Goal: Task Accomplishment & Management: Manage account settings

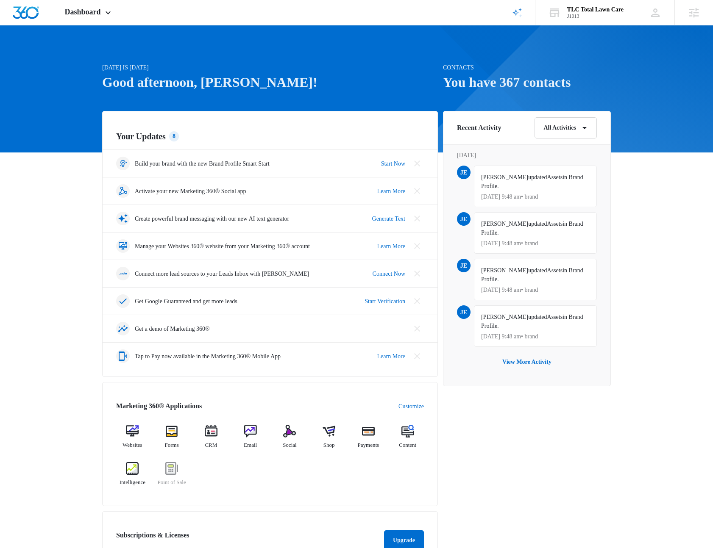
drag, startPoint x: 69, startPoint y: 152, endPoint x: 71, endPoint y: 140, distance: 12.4
click at [69, 152] on div "[DATE] is [DATE] Good afternoon, [PERSON_NAME]! Contacts You have 367 contacts …" at bounding box center [356, 406] width 713 height 740
click at [91, 10] on span "Dashboard" at bounding box center [83, 12] width 36 height 9
click at [512, 8] on icon "Brand Profile Wizard" at bounding box center [517, 13] width 10 height 10
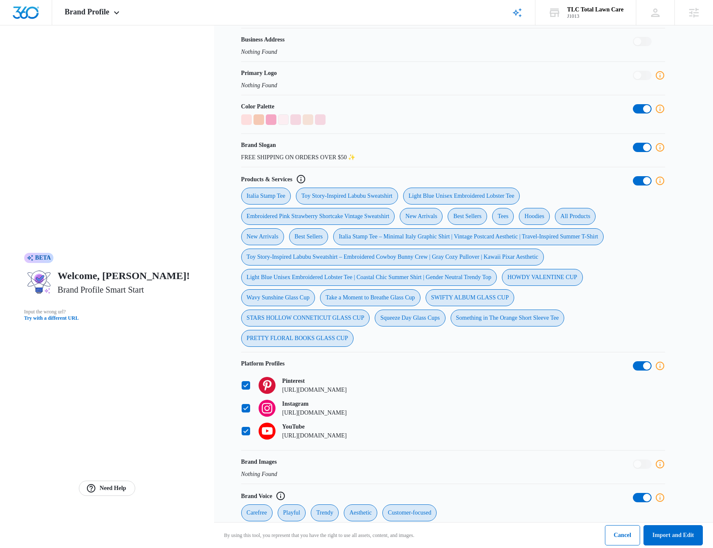
scroll to position [301, 0]
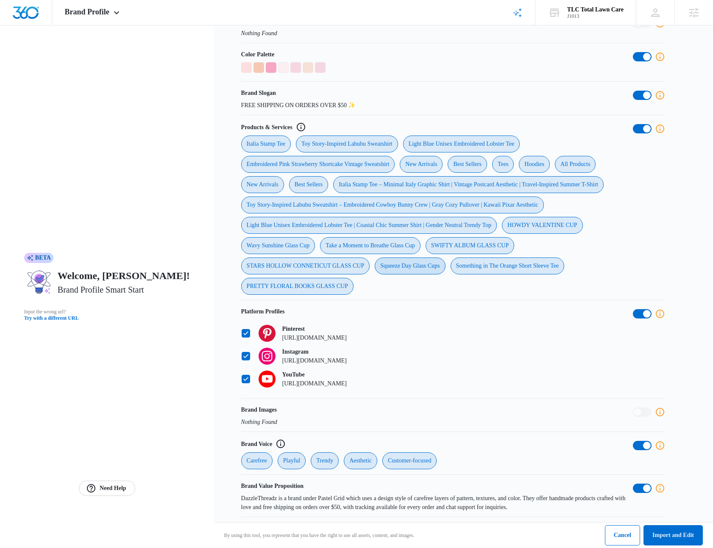
click at [412, 262] on div "Squeeze Day Glass Cups" at bounding box center [410, 266] width 70 height 17
click at [375, 258] on Cups "Squeeze Day Glass Cups" at bounding box center [374, 257] width 0 height 0
click at [418, 262] on div "Squeeze Day Glass Cups" at bounding box center [410, 266] width 70 height 17
click at [375, 258] on Cups "Squeeze Day Glass Cups" at bounding box center [374, 257] width 0 height 0
checkbox Cups "true"
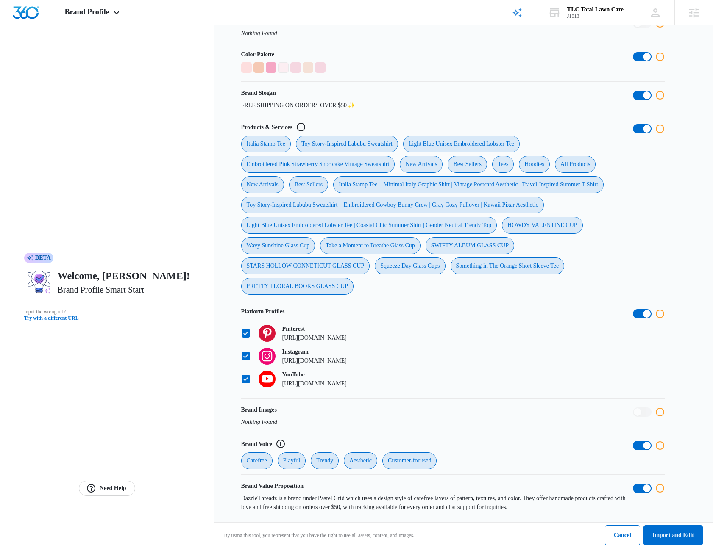
click at [431, 281] on div "Italia Stamp Tee Toy Story-Inspired Labubu Sweatshirt Light Blue Unisex Embroid…" at bounding box center [437, 215] width 392 height 159
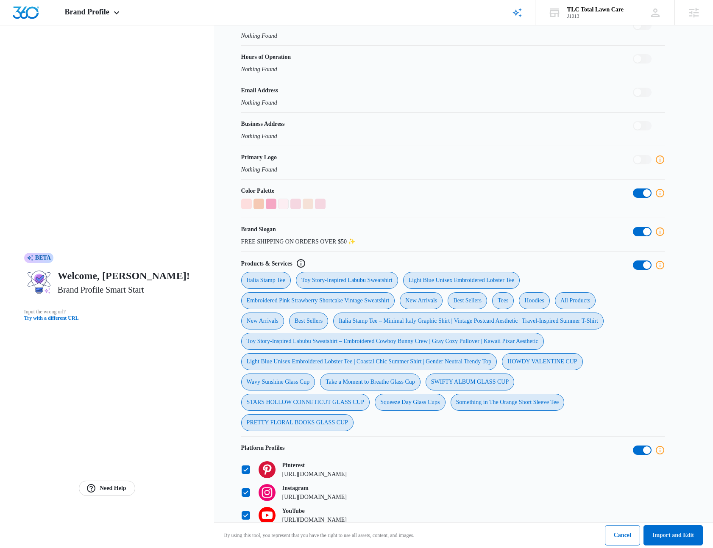
scroll to position [70, 0]
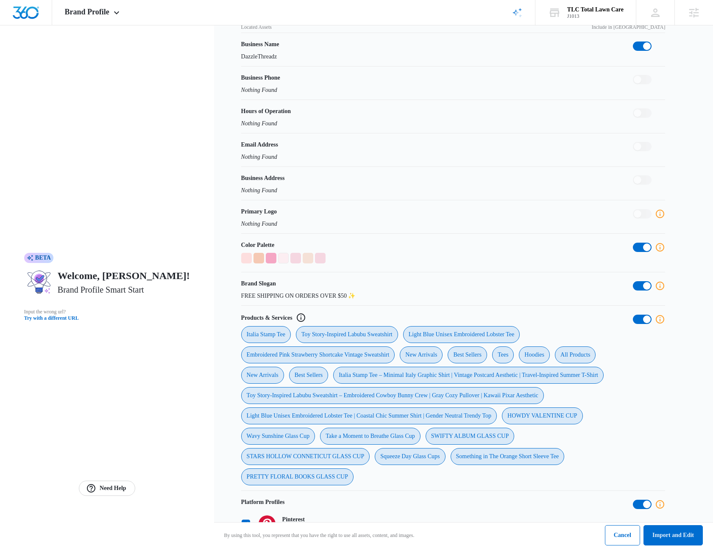
click at [269, 264] on div at bounding box center [271, 258] width 11 height 11
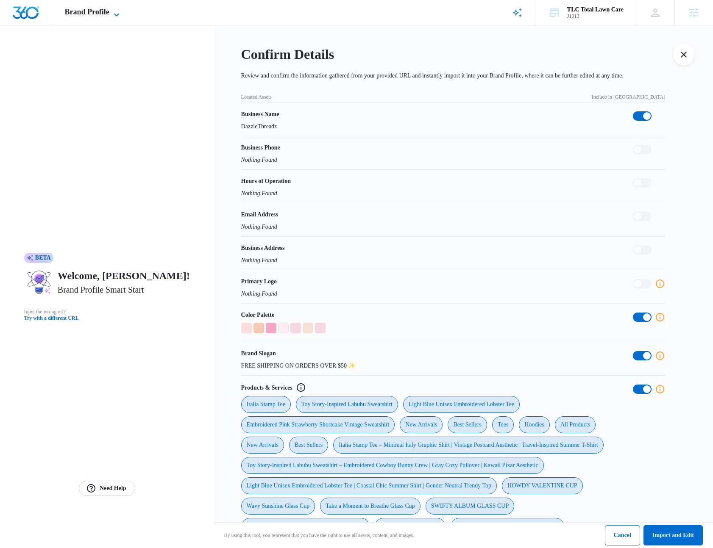
click at [109, 13] on span "Brand Profile" at bounding box center [87, 12] width 45 height 9
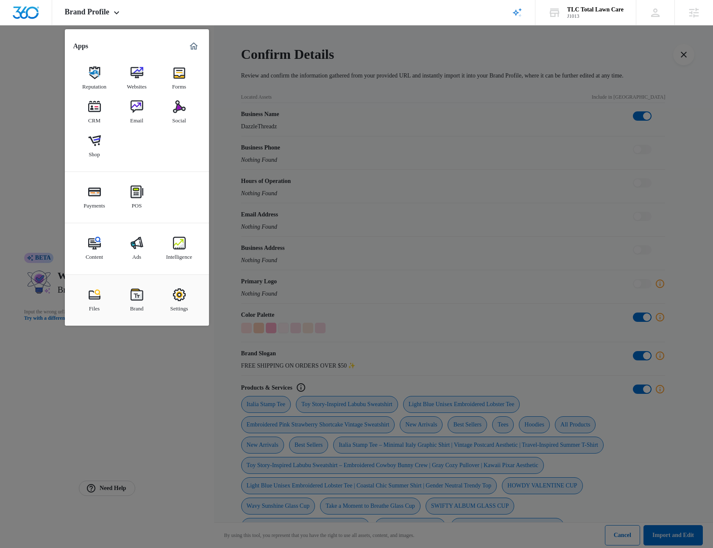
click at [273, 114] on div at bounding box center [356, 274] width 713 height 548
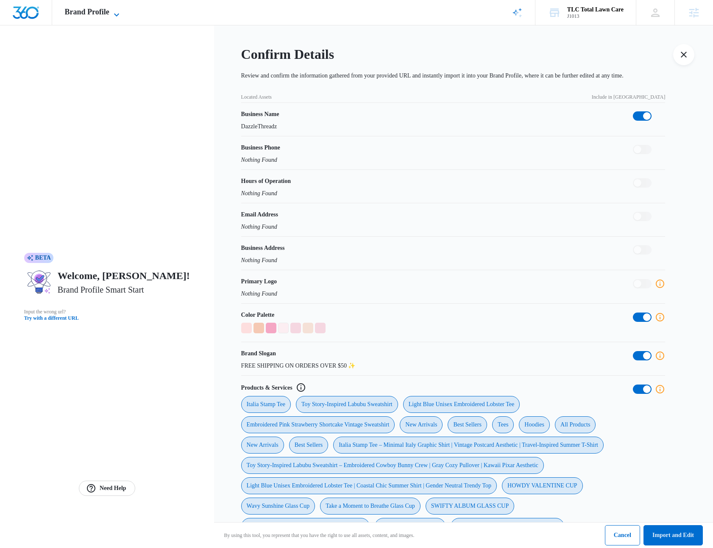
click at [109, 8] on span "Brand Profile" at bounding box center [87, 12] width 45 height 9
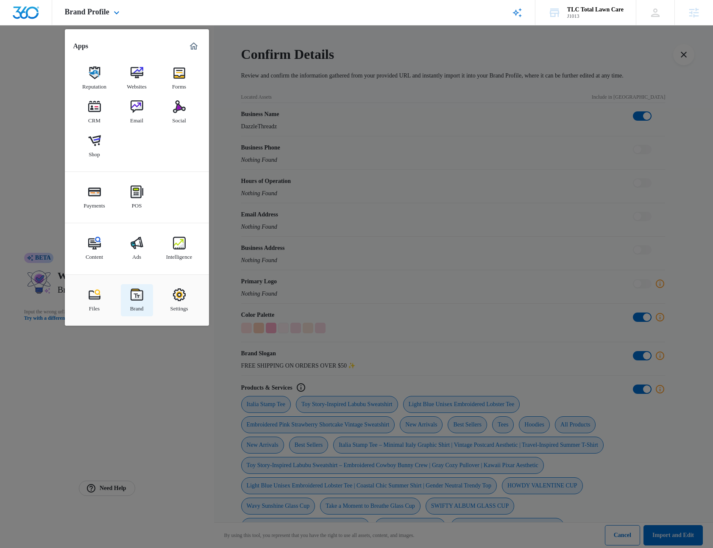
click at [131, 307] on div "Brand" at bounding box center [137, 306] width 14 height 11
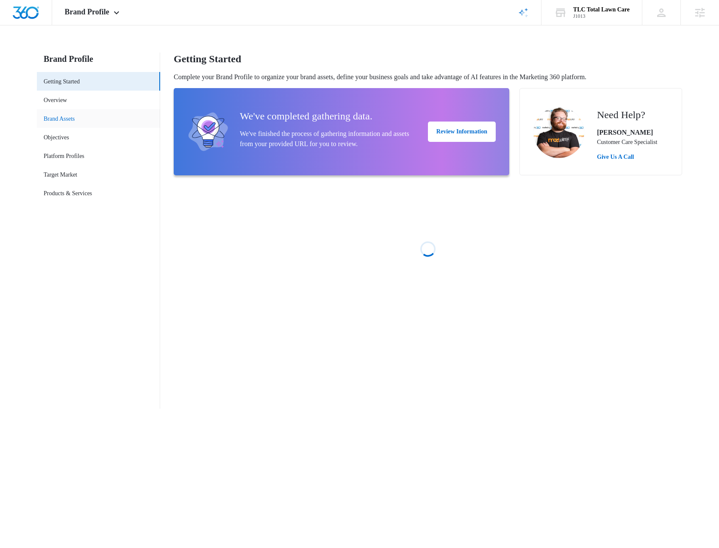
click at [61, 119] on link "Brand Assets" at bounding box center [59, 118] width 31 height 9
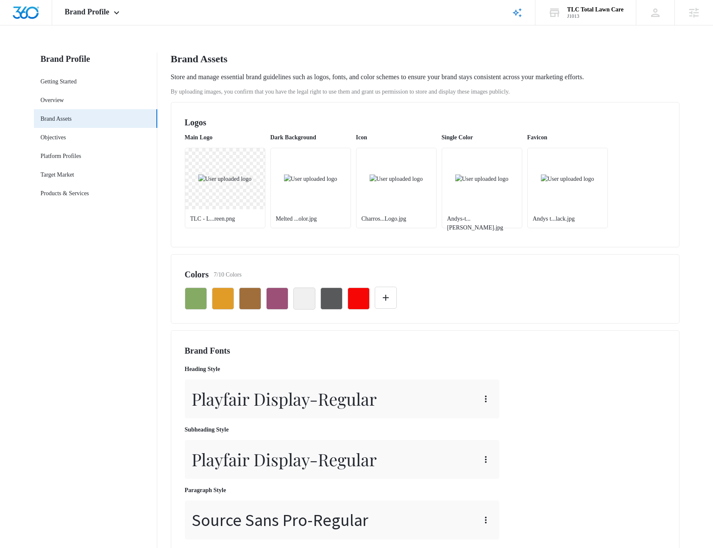
drag, startPoint x: 254, startPoint y: 245, endPoint x: 255, endPoint y: 253, distance: 7.3
click at [255, 245] on div "Logos Main Logo TLC - L...reen.png Dark Background Melted ...olor.jpg Icon Char…" at bounding box center [425, 174] width 509 height 145
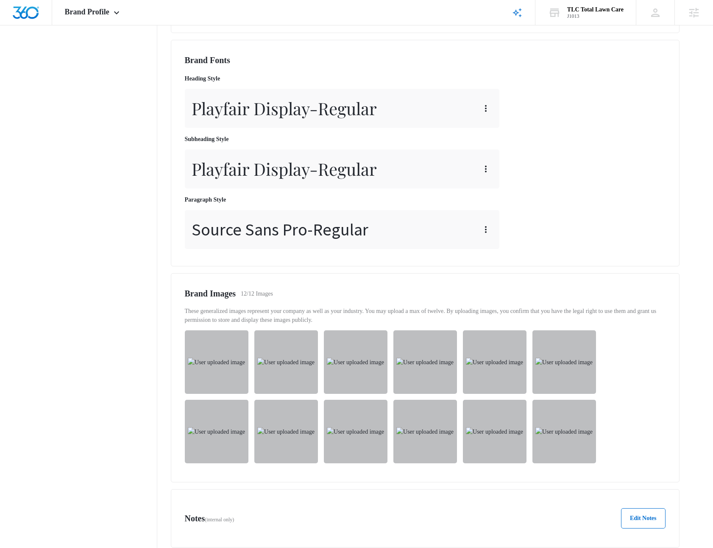
scroll to position [287, 0]
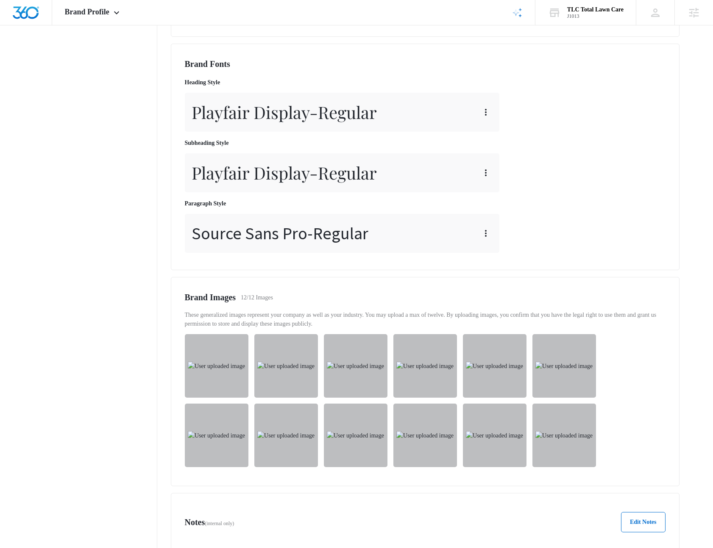
drag, startPoint x: 210, startPoint y: 83, endPoint x: 158, endPoint y: 96, distance: 53.9
click at [210, 83] on p "Heading Style" at bounding box center [342, 82] width 315 height 9
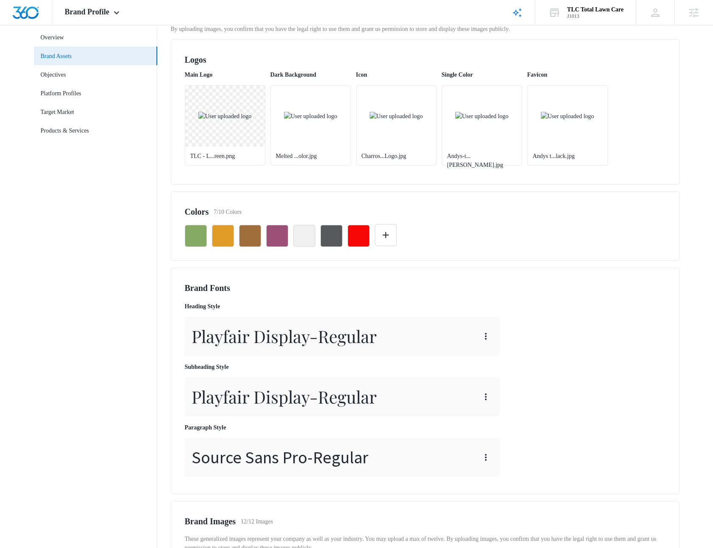
scroll to position [0, 0]
